Goal: Navigation & Orientation: Find specific page/section

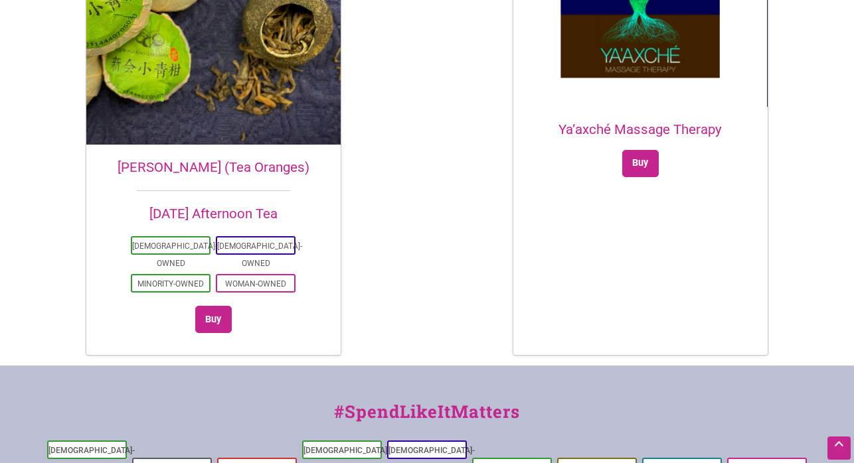
scroll to position [3202, 0]
click at [201, 457] on li "Black-Owned" at bounding box center [172, 466] width 80 height 19
click at [171, 457] on li "Black-Owned" at bounding box center [172, 466] width 80 height 19
click at [173, 463] on link "Black-Owned" at bounding box center [172, 467] width 56 height 9
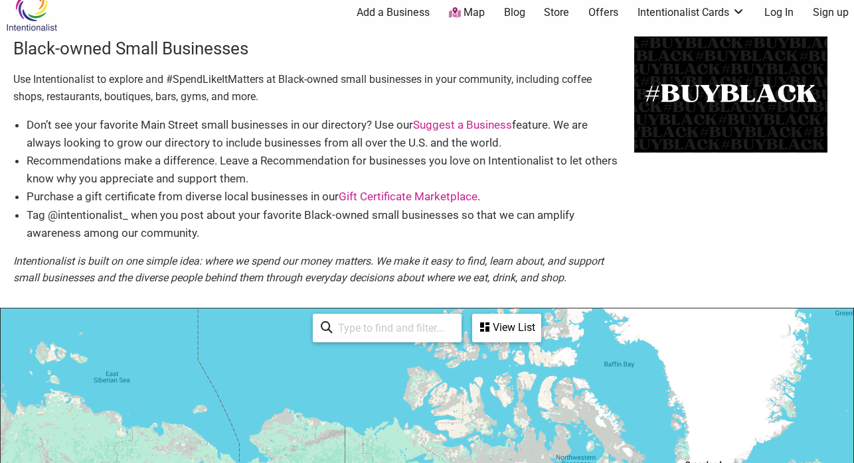
scroll to position [19, 0]
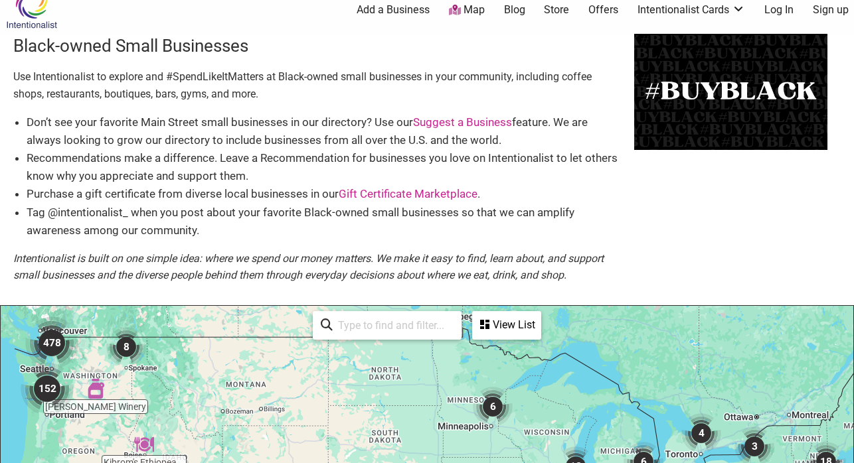
click at [122, 347] on img "8" at bounding box center [126, 347] width 40 height 40
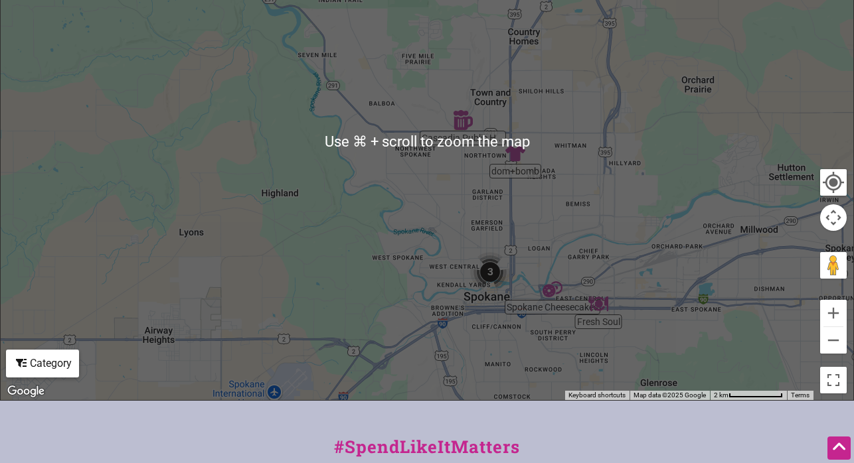
scroll to position [441, 0]
click at [579, 328] on div "To navigate, press the arrow keys." at bounding box center [427, 142] width 852 height 516
click at [653, 274] on div "To navigate, press the arrow keys." at bounding box center [427, 141] width 852 height 516
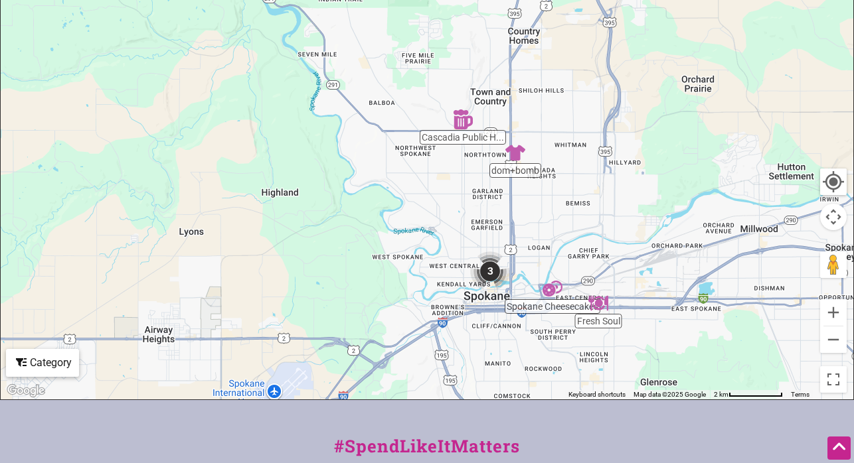
click at [528, 348] on div "To navigate, press the arrow keys." at bounding box center [427, 141] width 852 height 516
click at [485, 272] on img "3" at bounding box center [490, 272] width 40 height 40
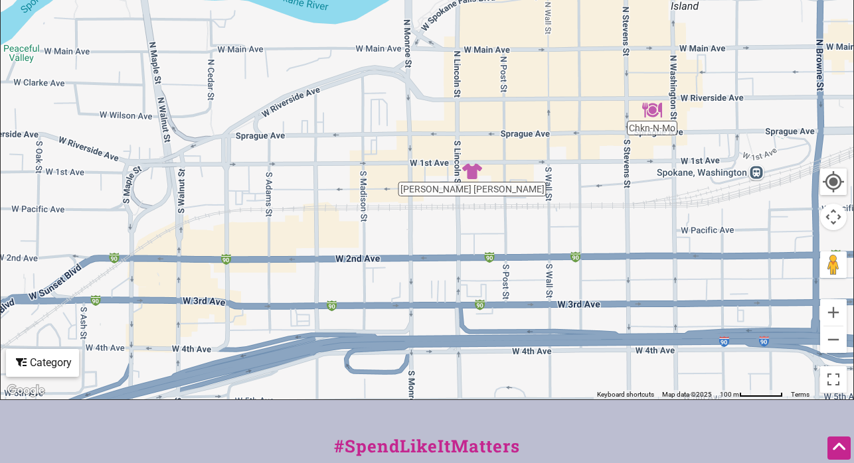
drag, startPoint x: 360, startPoint y: 286, endPoint x: 495, endPoint y: 122, distance: 212.7
click at [495, 122] on div "To navigate, press the arrow keys." at bounding box center [427, 141] width 852 height 516
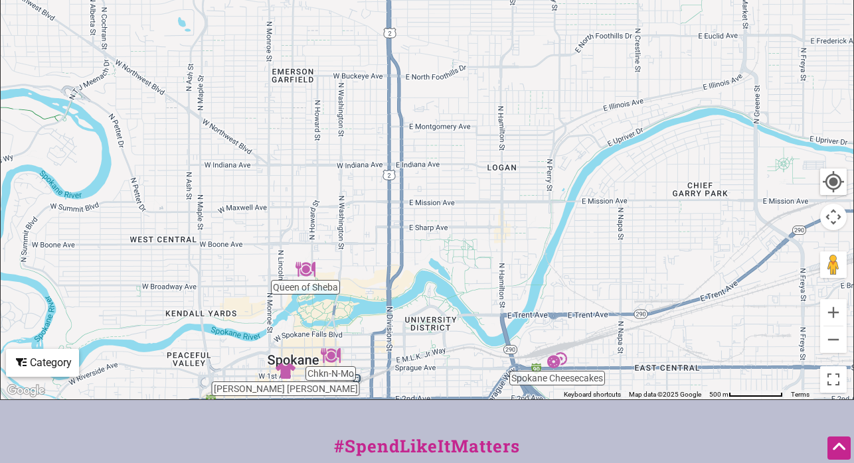
drag, startPoint x: 675, startPoint y: 112, endPoint x: 473, endPoint y: 362, distance: 321.4
click at [473, 362] on div "To navigate, press the arrow keys." at bounding box center [427, 141] width 852 height 516
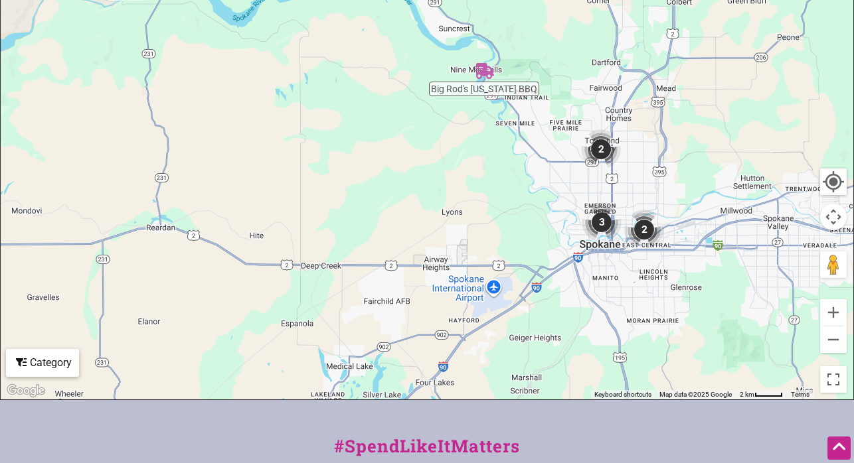
drag, startPoint x: 168, startPoint y: 193, endPoint x: 541, endPoint y: 218, distance: 373.9
click at [541, 218] on div "To navigate, press the arrow keys." at bounding box center [427, 141] width 852 height 516
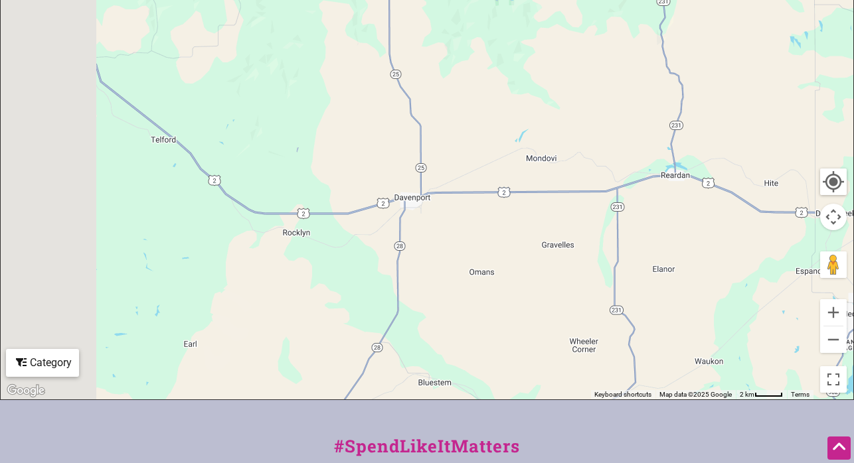
drag, startPoint x: 153, startPoint y: 260, endPoint x: 673, endPoint y: 215, distance: 522.4
click at [673, 215] on div "To navigate, press the arrow keys." at bounding box center [427, 141] width 852 height 516
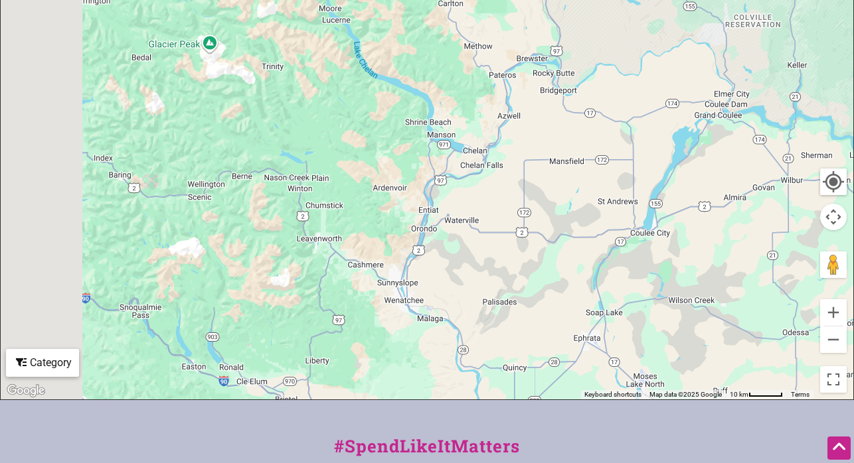
drag, startPoint x: 199, startPoint y: 244, endPoint x: 671, endPoint y: 261, distance: 472.3
click at [671, 261] on div "To navigate, press the arrow keys." at bounding box center [427, 141] width 852 height 516
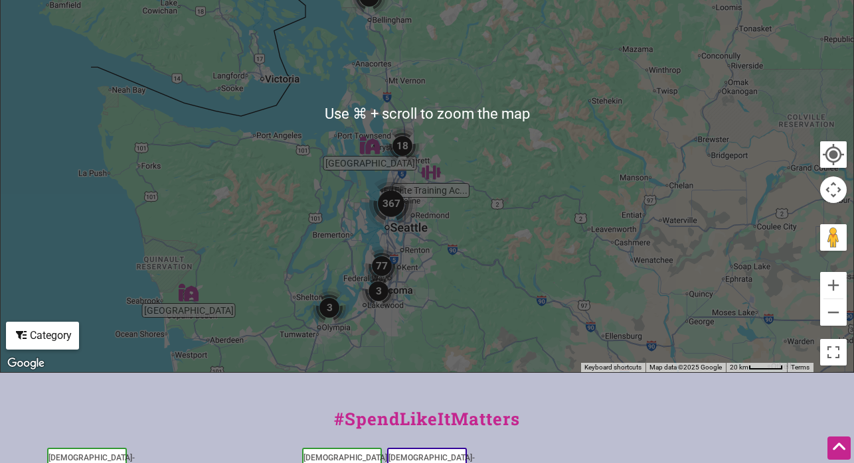
scroll to position [475, 0]
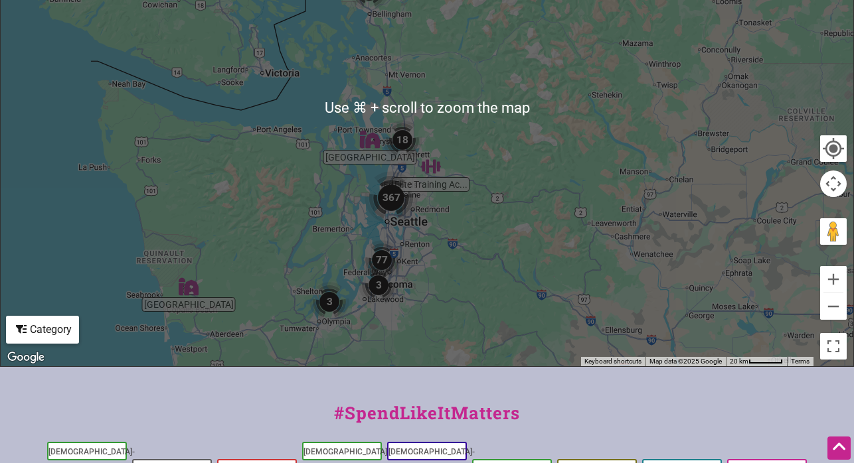
click at [475, 228] on div "To navigate, press the arrow keys." at bounding box center [427, 108] width 852 height 516
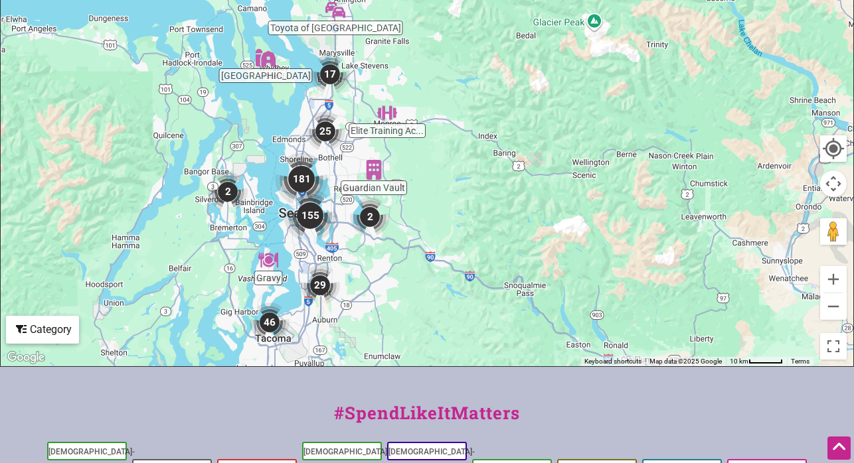
click at [325, 128] on img "25" at bounding box center [325, 132] width 40 height 40
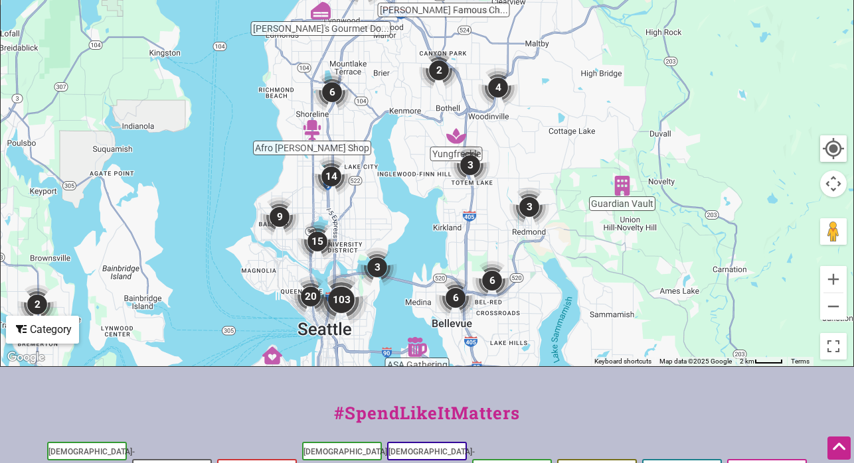
click at [441, 61] on img "2" at bounding box center [439, 70] width 40 height 40
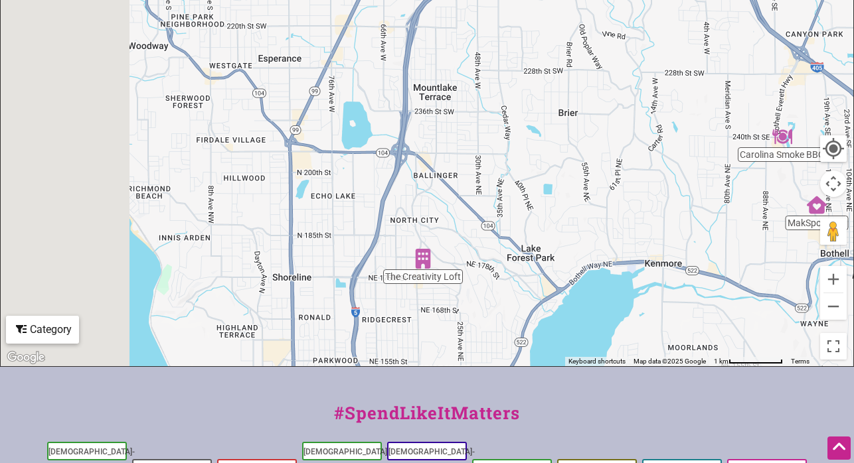
drag, startPoint x: 252, startPoint y: 207, endPoint x: 651, endPoint y: 234, distance: 399.9
click at [651, 234] on div "To navigate, press the arrow keys." at bounding box center [427, 108] width 852 height 516
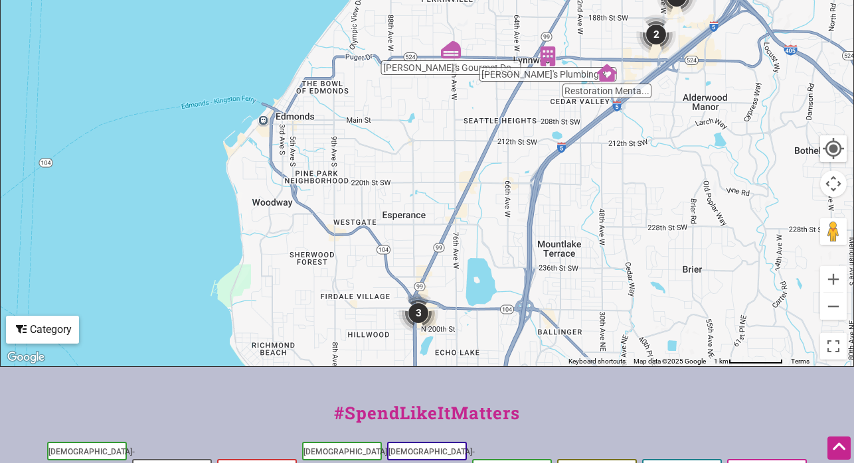
drag, startPoint x: 275, startPoint y: 190, endPoint x: 356, endPoint y: 355, distance: 184.1
click at [356, 355] on div "To navigate, press the arrow keys." at bounding box center [427, 108] width 852 height 516
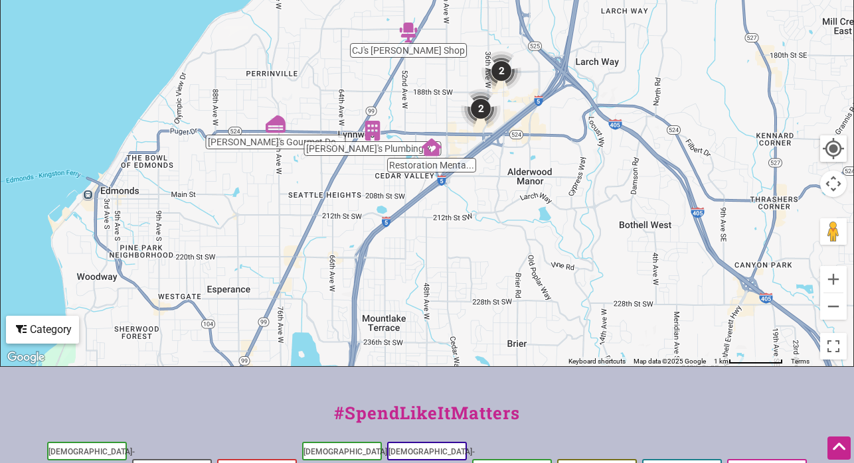
drag, startPoint x: 524, startPoint y: 182, endPoint x: 339, endPoint y: 236, distance: 192.9
click at [339, 236] on div "To navigate, press the arrow keys." at bounding box center [427, 108] width 852 height 516
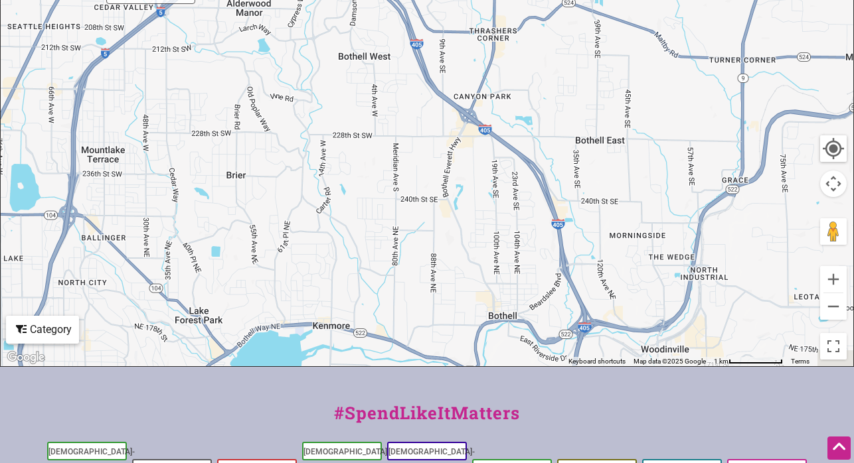
drag, startPoint x: 504, startPoint y: 236, endPoint x: 210, endPoint y: 2, distance: 376.0
click at [210, 2] on div "To navigate, press the arrow keys." at bounding box center [427, 108] width 852 height 516
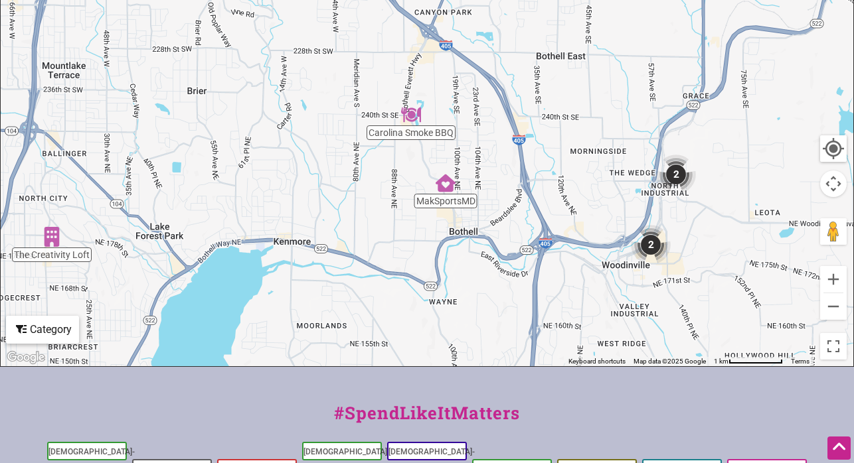
click at [410, 111] on img "Carolina Smoke BBQ" at bounding box center [411, 115] width 20 height 20
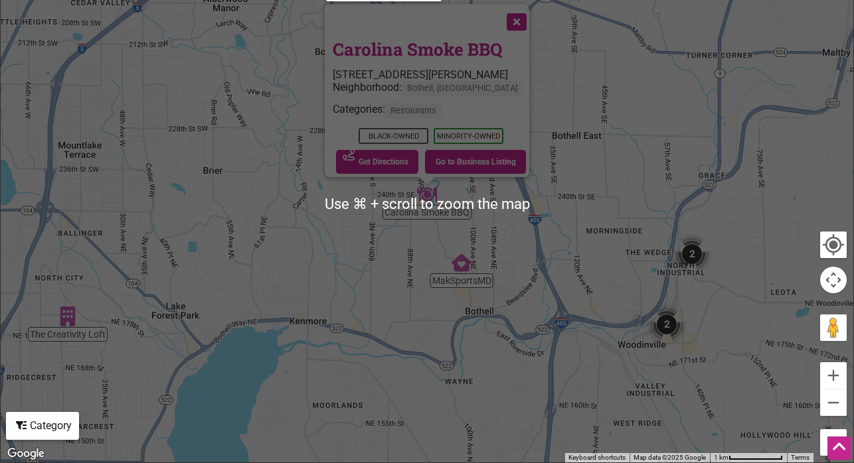
scroll to position [376, 0]
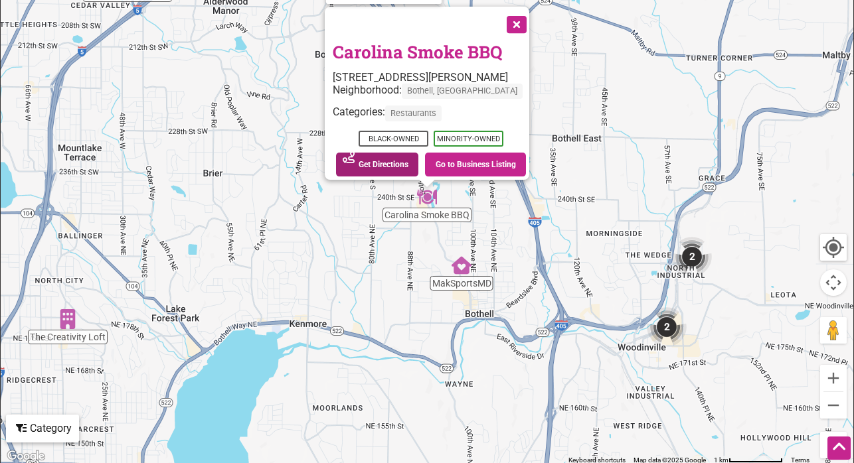
click at [360, 157] on link "Get Directions" at bounding box center [377, 165] width 82 height 24
